Goal: Information Seeking & Learning: Learn about a topic

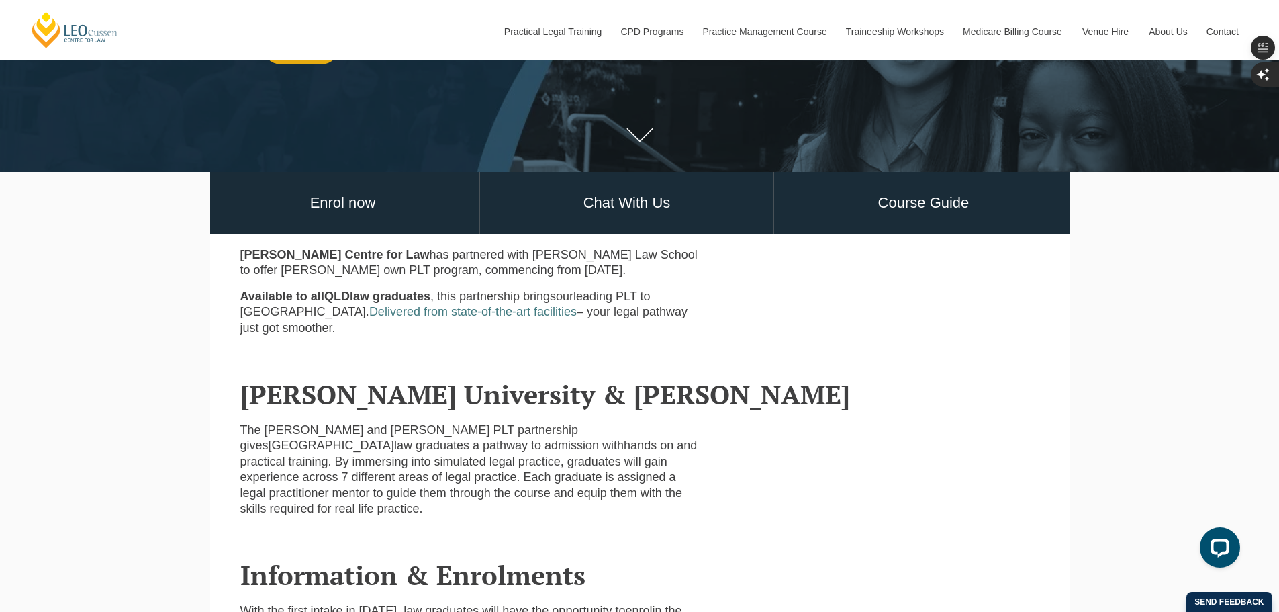
scroll to position [336, 0]
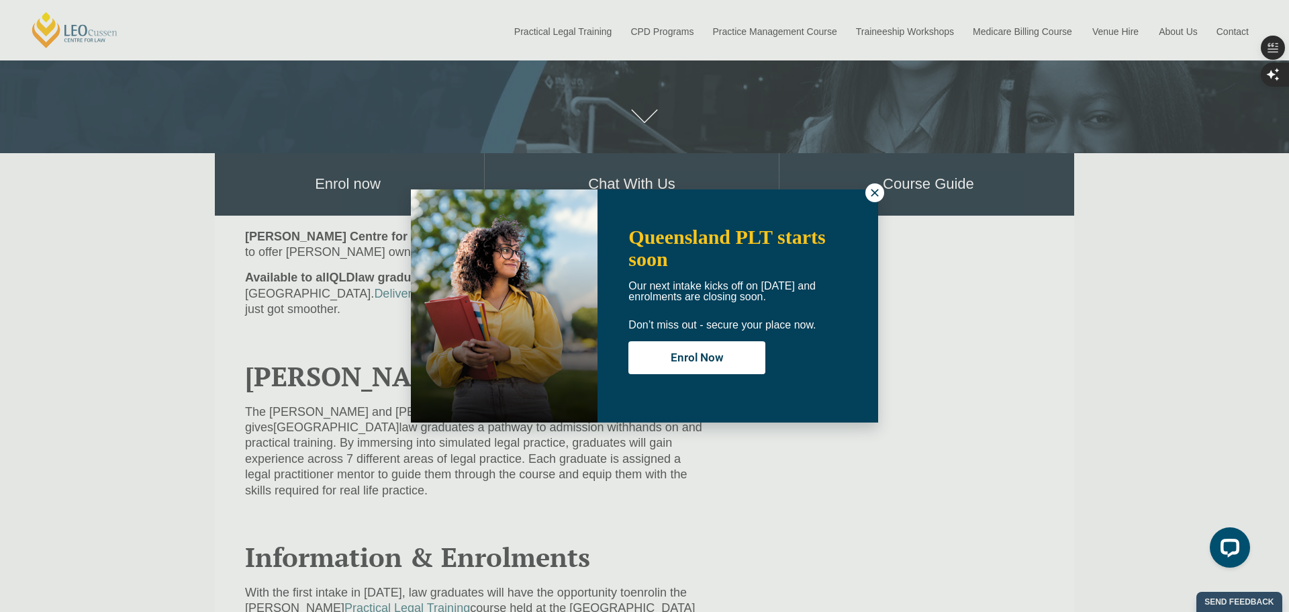
click at [872, 191] on icon at bounding box center [875, 193] width 12 height 12
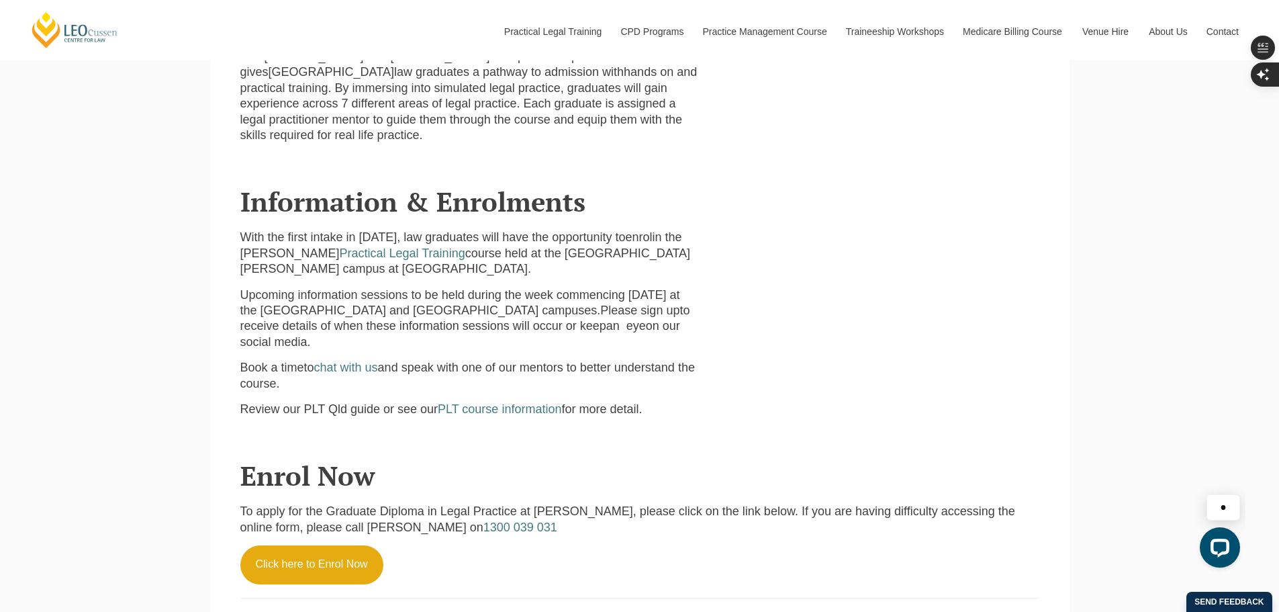
scroll to position [739, 0]
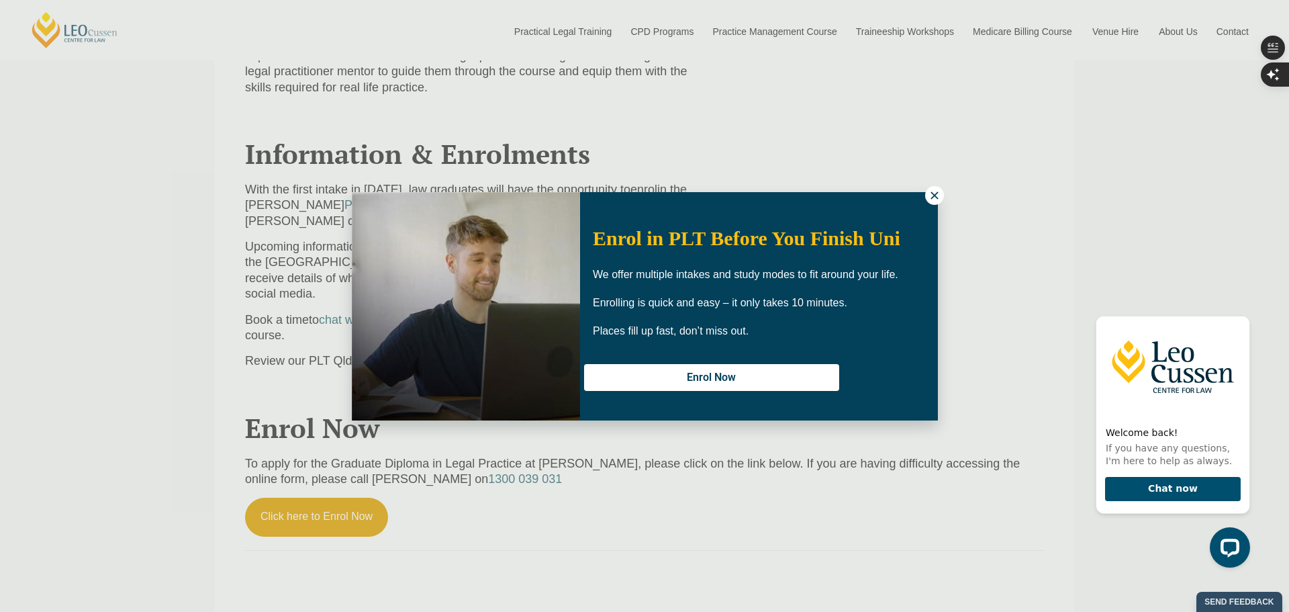
click at [927, 197] on button at bounding box center [934, 195] width 19 height 19
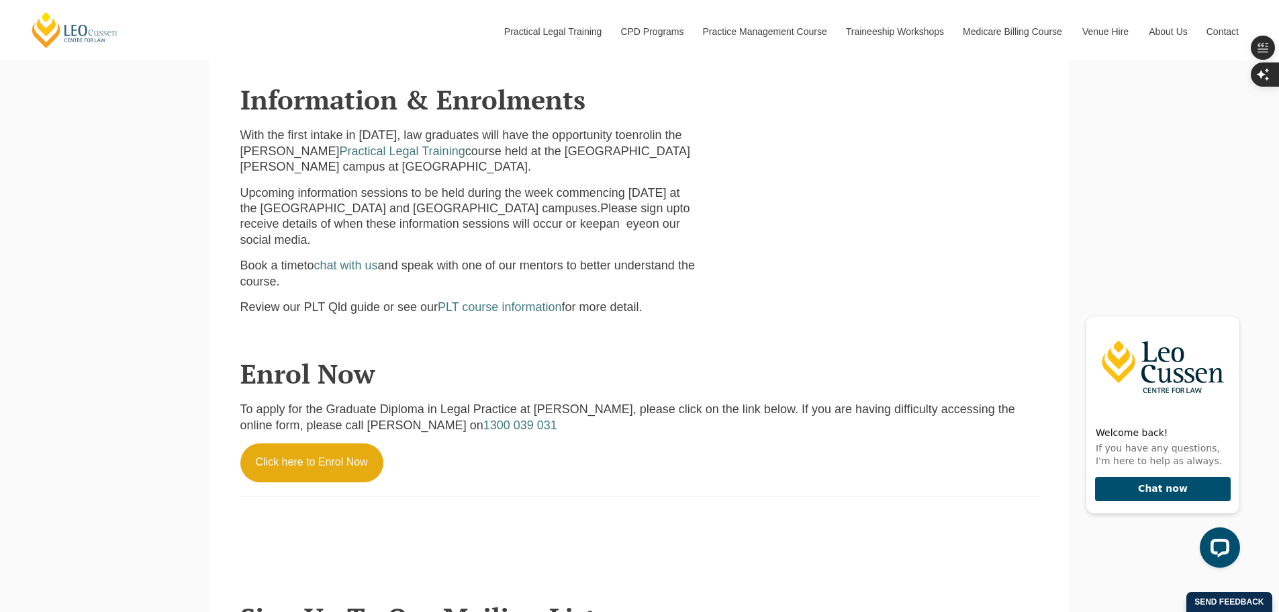
scroll to position [781, 0]
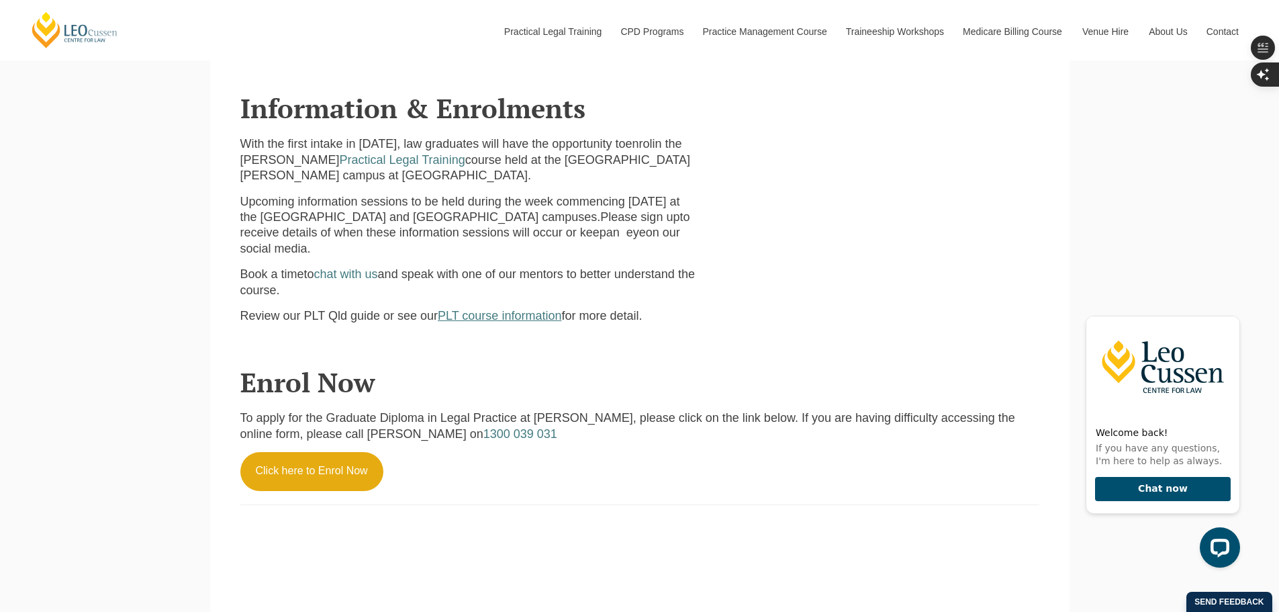
click at [516, 309] on span "PLT course information" at bounding box center [500, 315] width 124 height 13
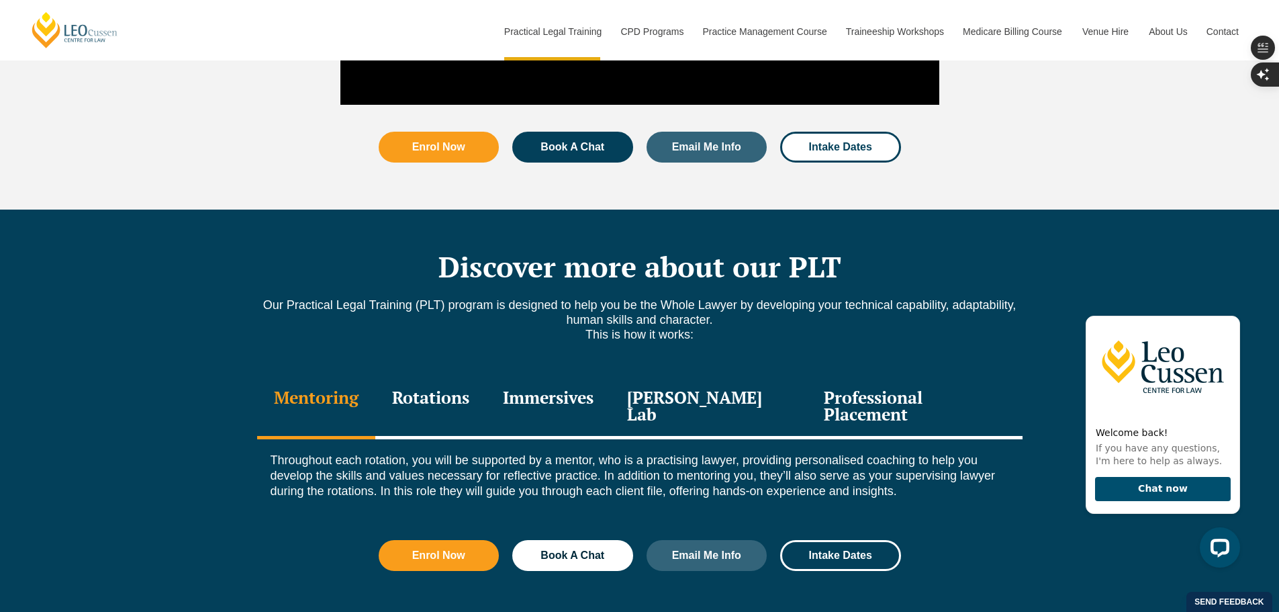
scroll to position [1679, 0]
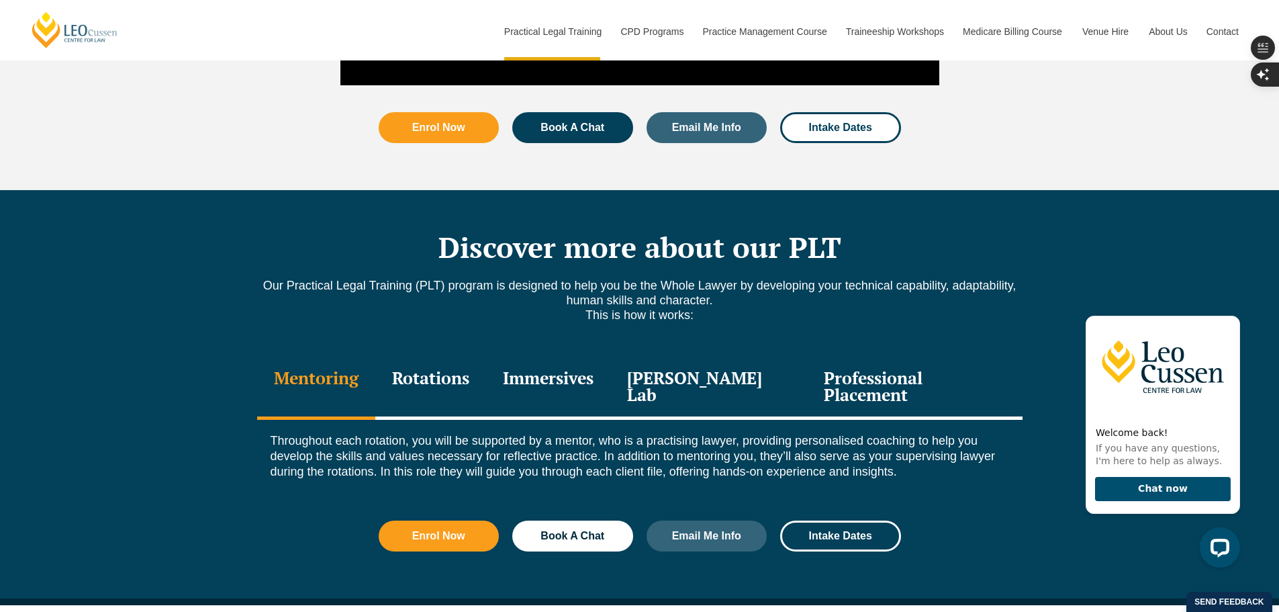
click at [470, 356] on div "Rotations" at bounding box center [430, 388] width 111 height 64
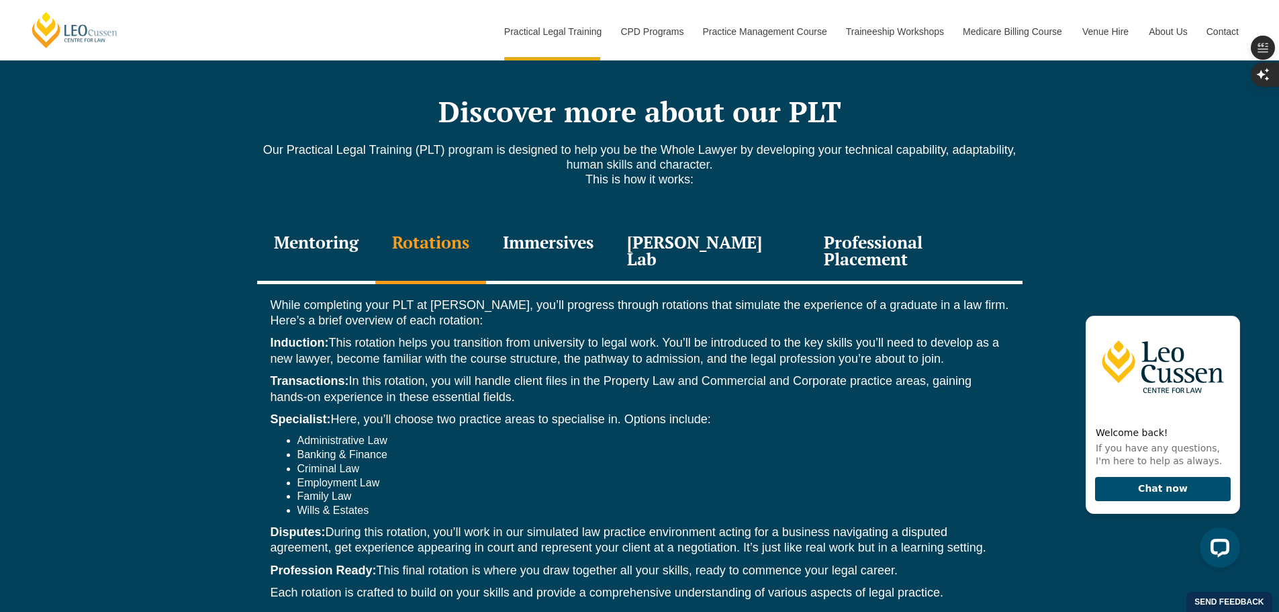
scroll to position [1813, 0]
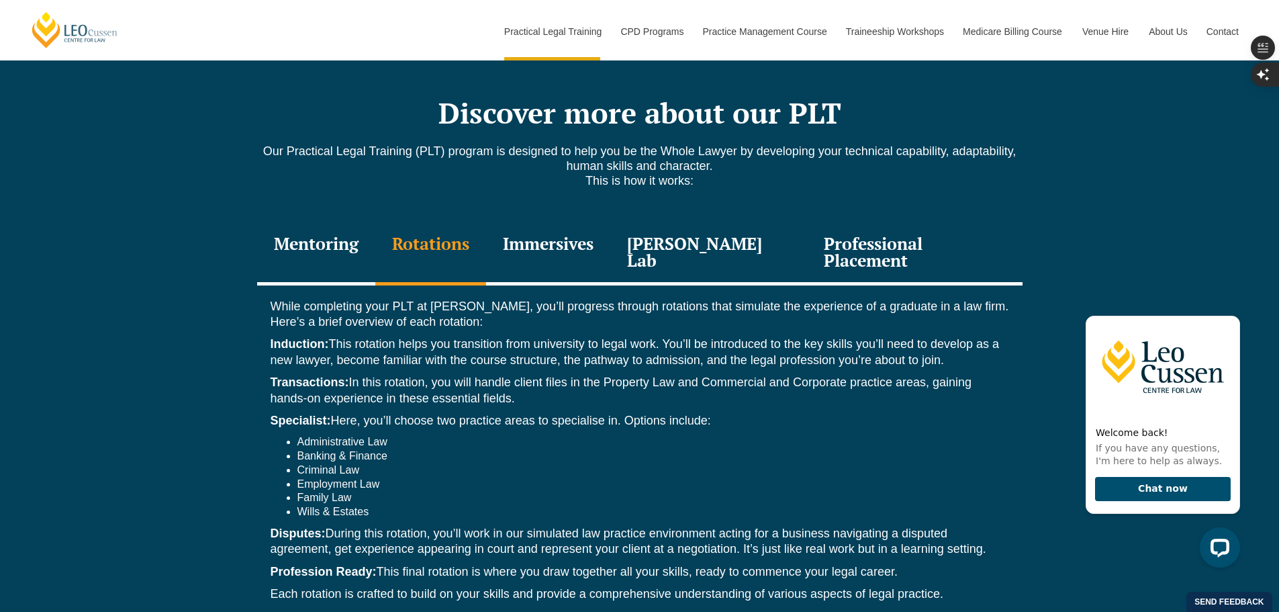
click at [570, 227] on div "Immersives" at bounding box center [548, 254] width 124 height 64
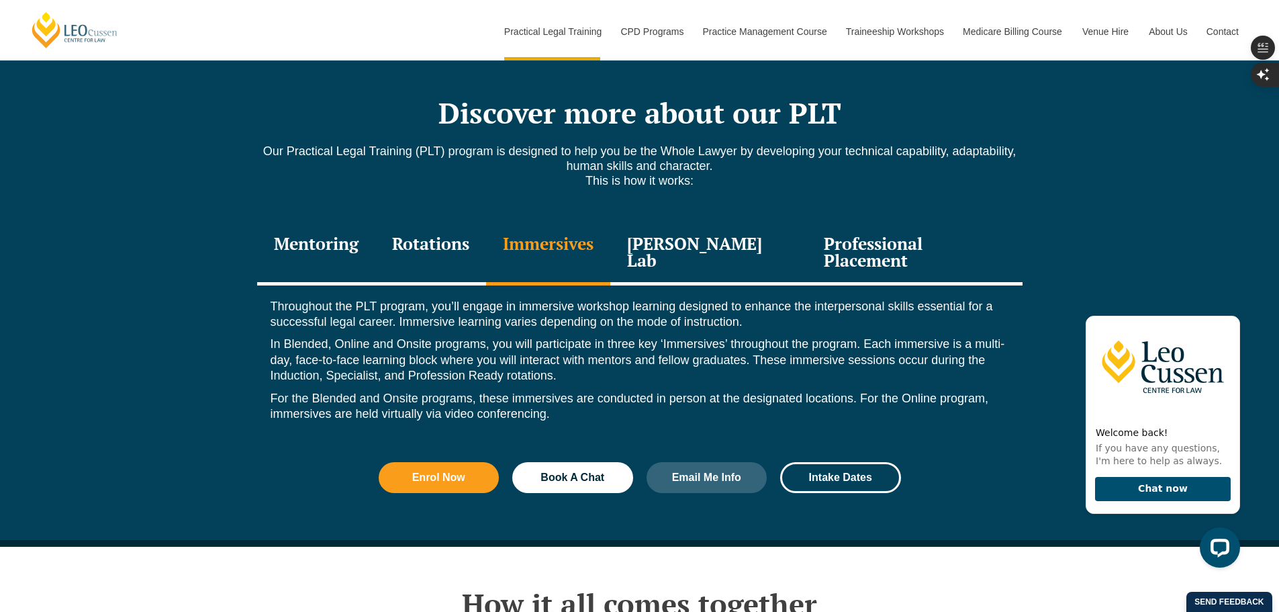
click at [732, 228] on div "[PERSON_NAME] Lab" at bounding box center [708, 254] width 197 height 64
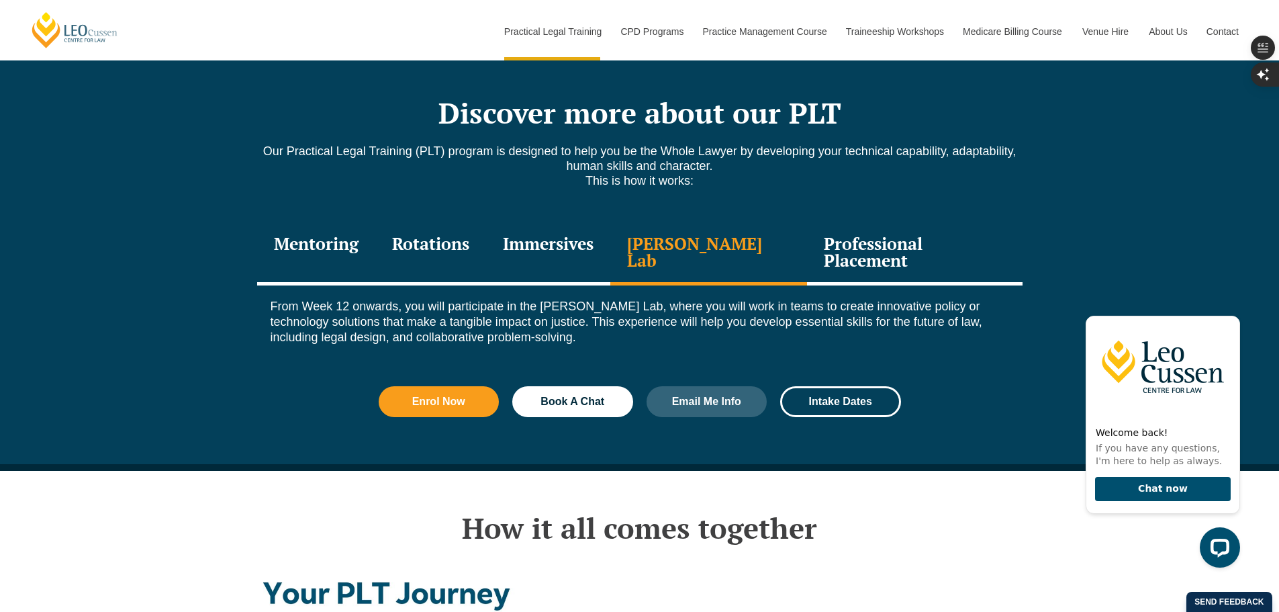
click at [897, 222] on div "Professional Placement" at bounding box center [914, 254] width 215 height 64
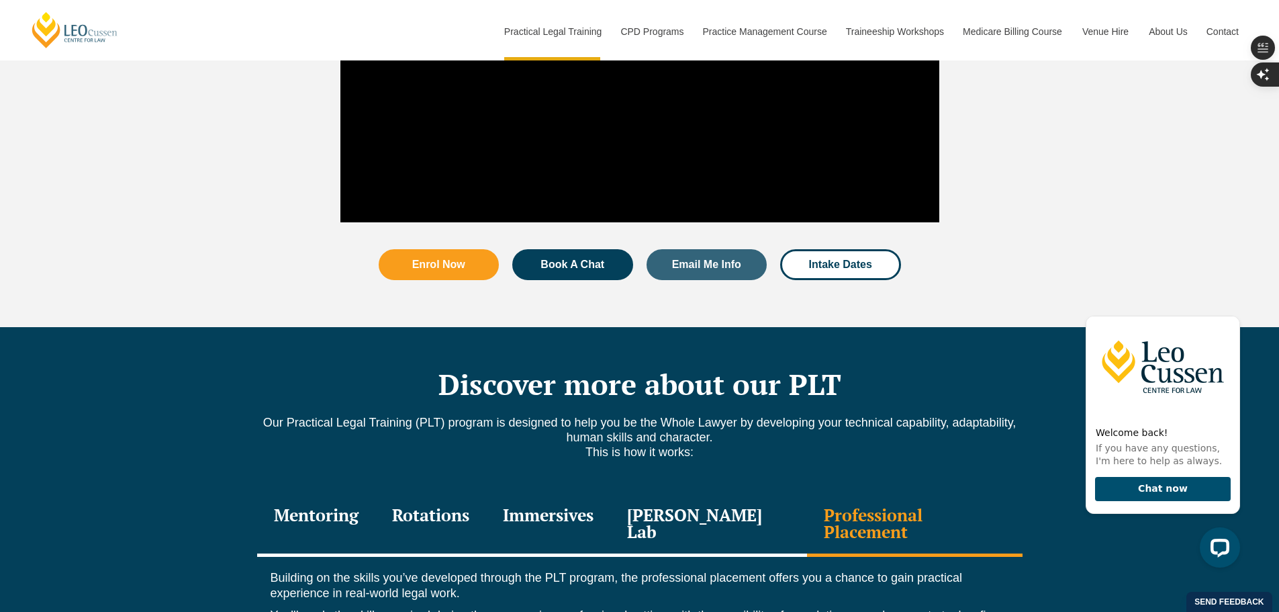
scroll to position [1276, 0]
